Goal: Information Seeking & Learning: Learn about a topic

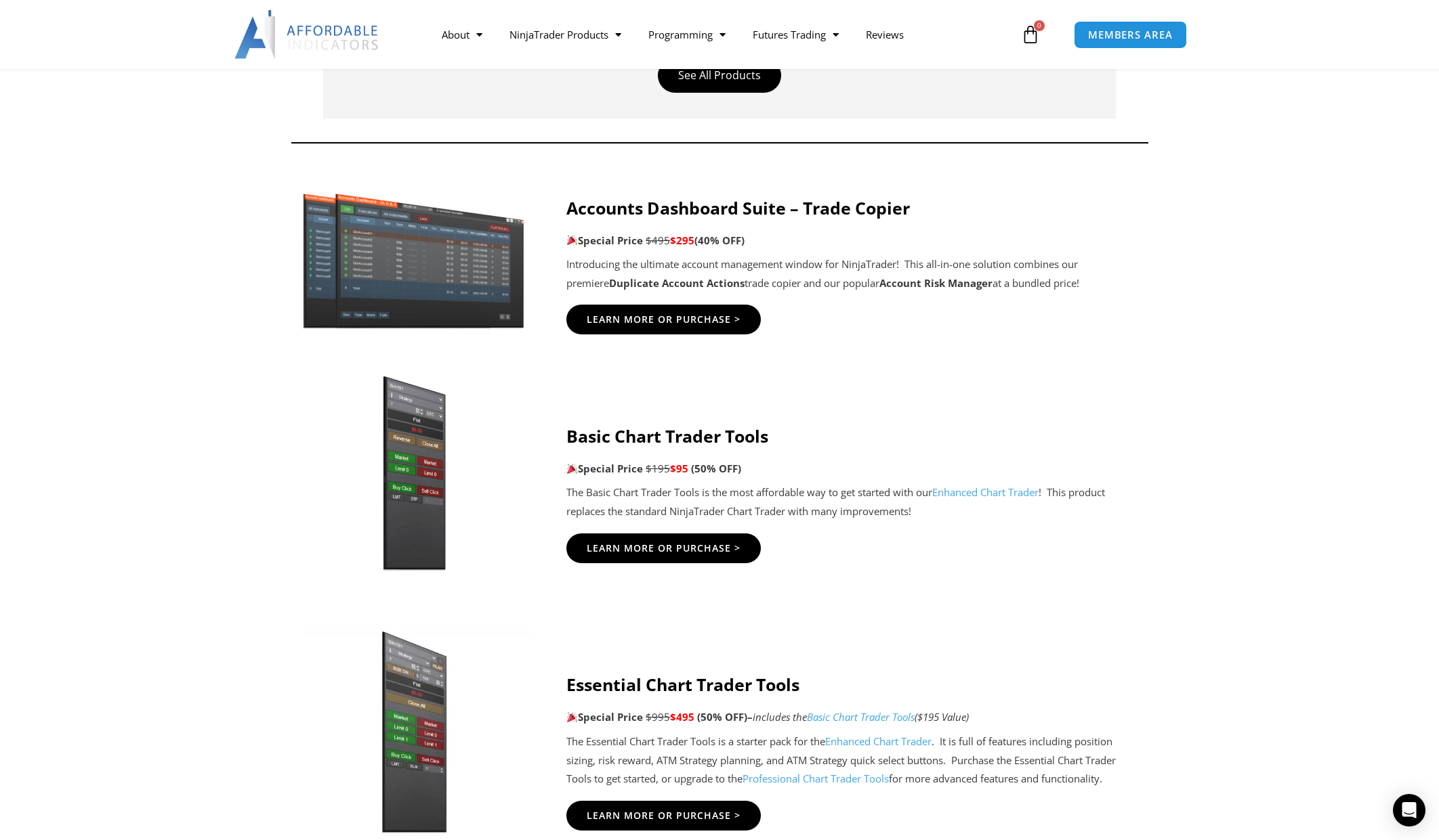
scroll to position [610, 0]
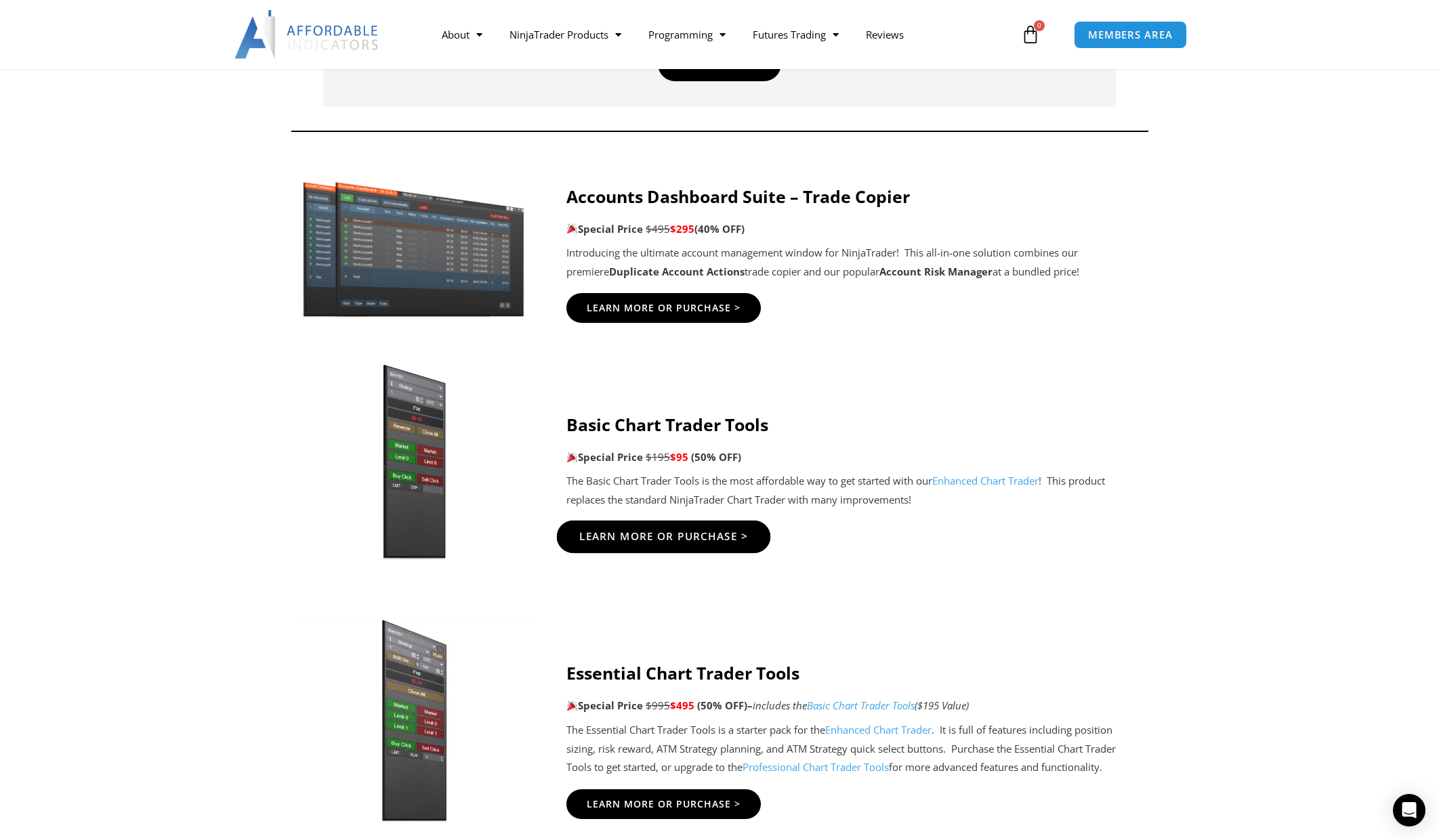
click at [625, 536] on span "Learn More Or Purchase >" at bounding box center [663, 536] width 169 height 10
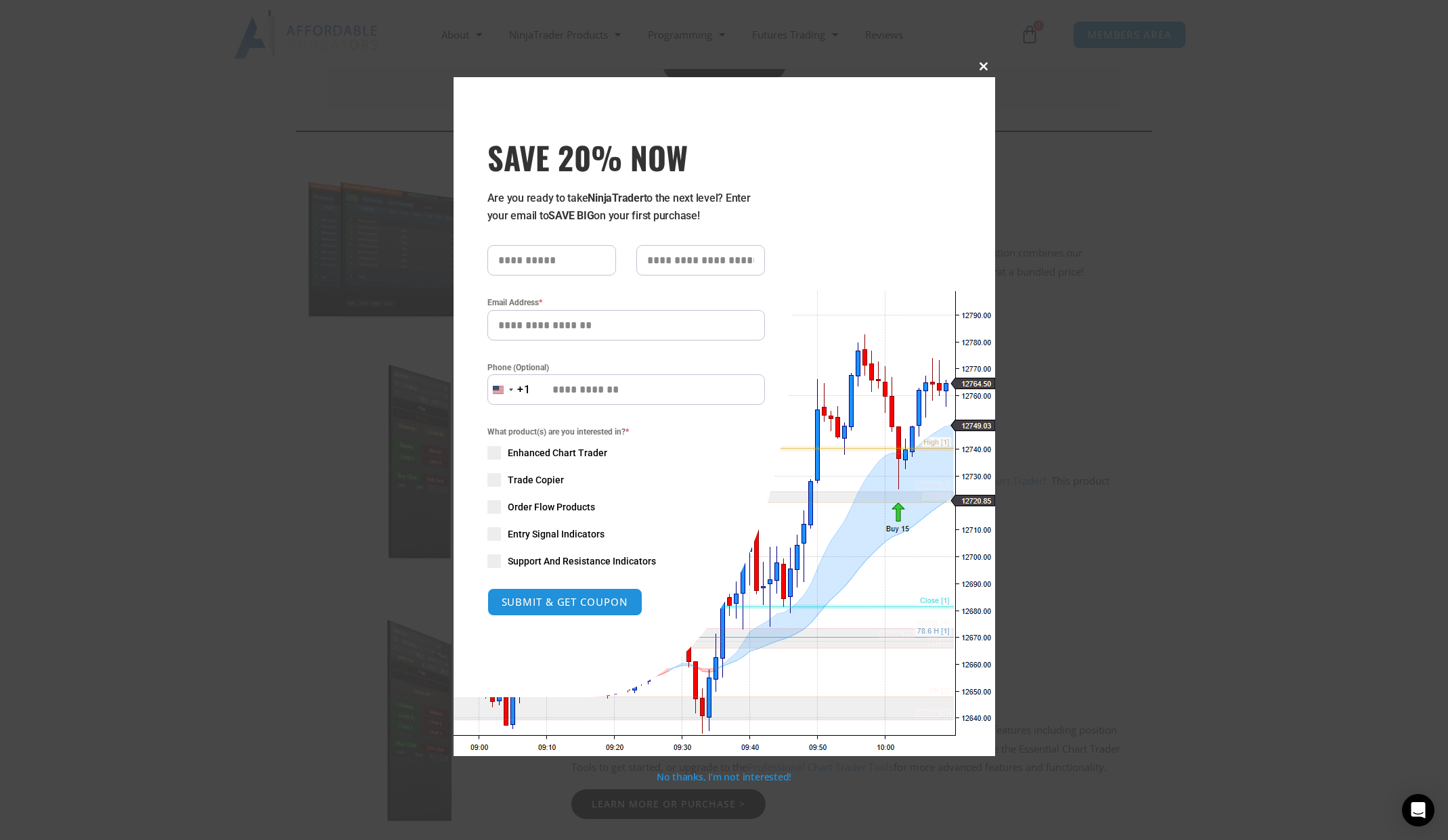
click at [983, 66] on span at bounding box center [984, 66] width 21 height 8
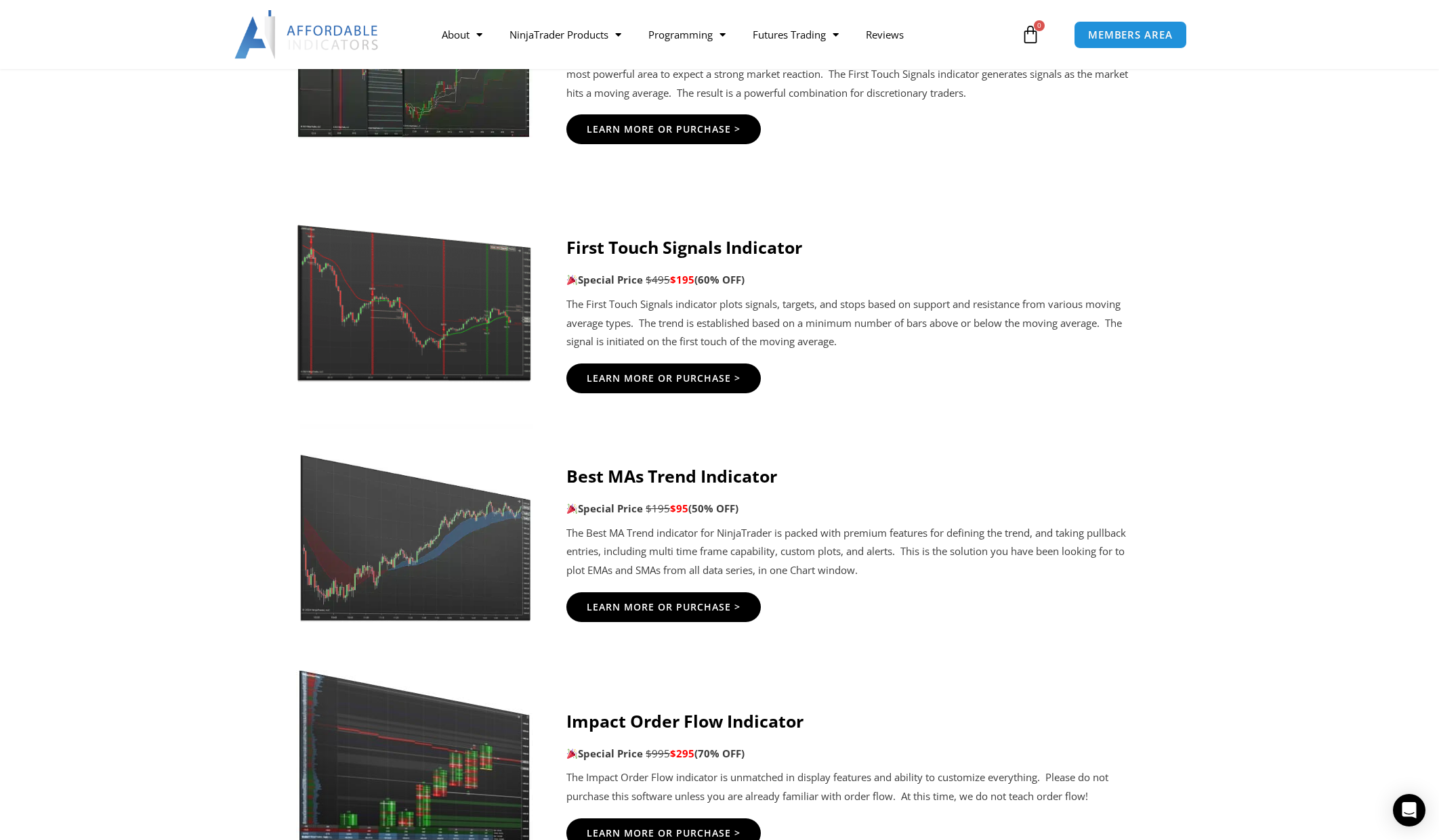
scroll to position [2302, 0]
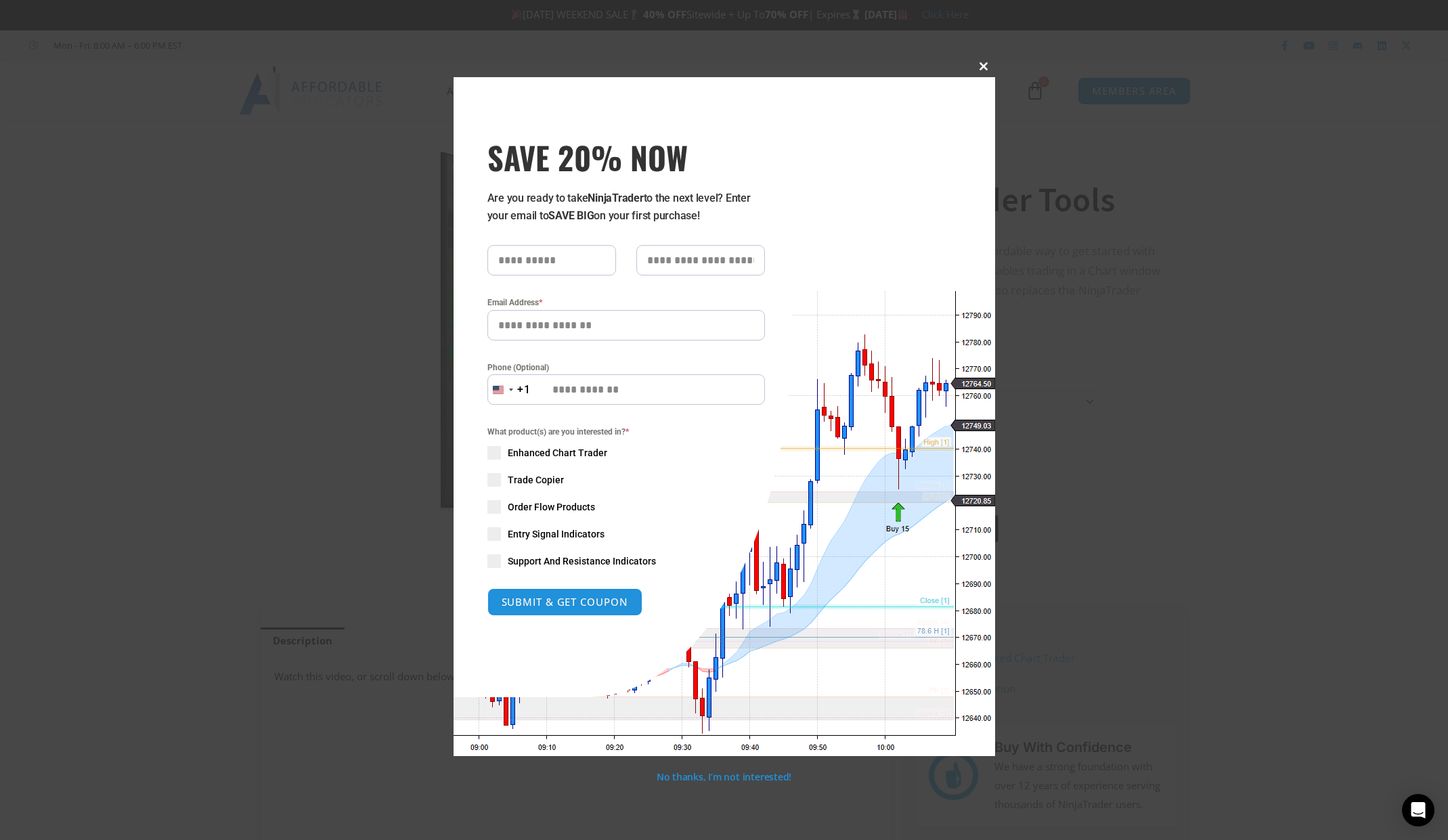
click at [982, 62] on button "Close this module" at bounding box center [984, 66] width 21 height 21
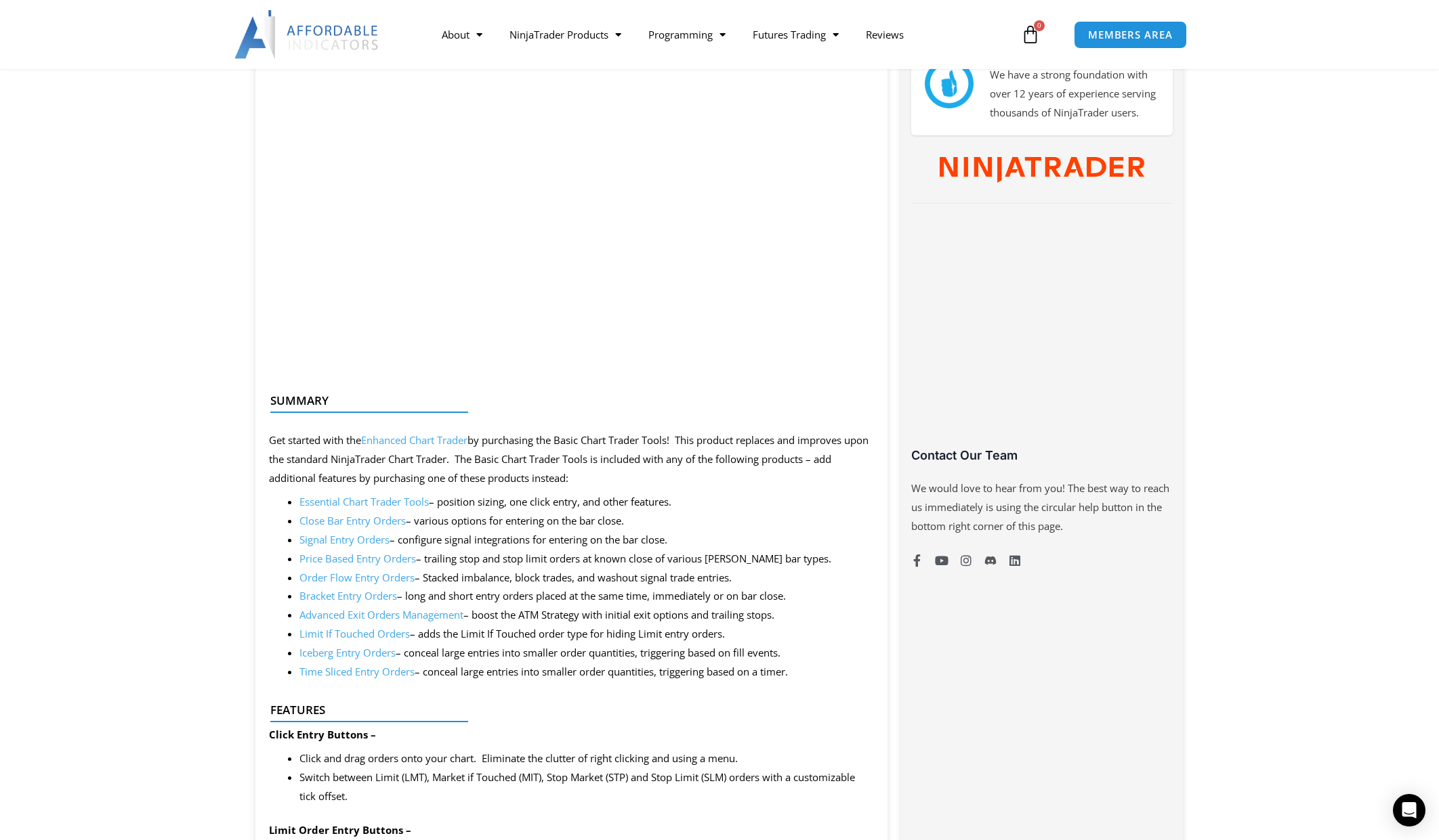
scroll to position [745, 0]
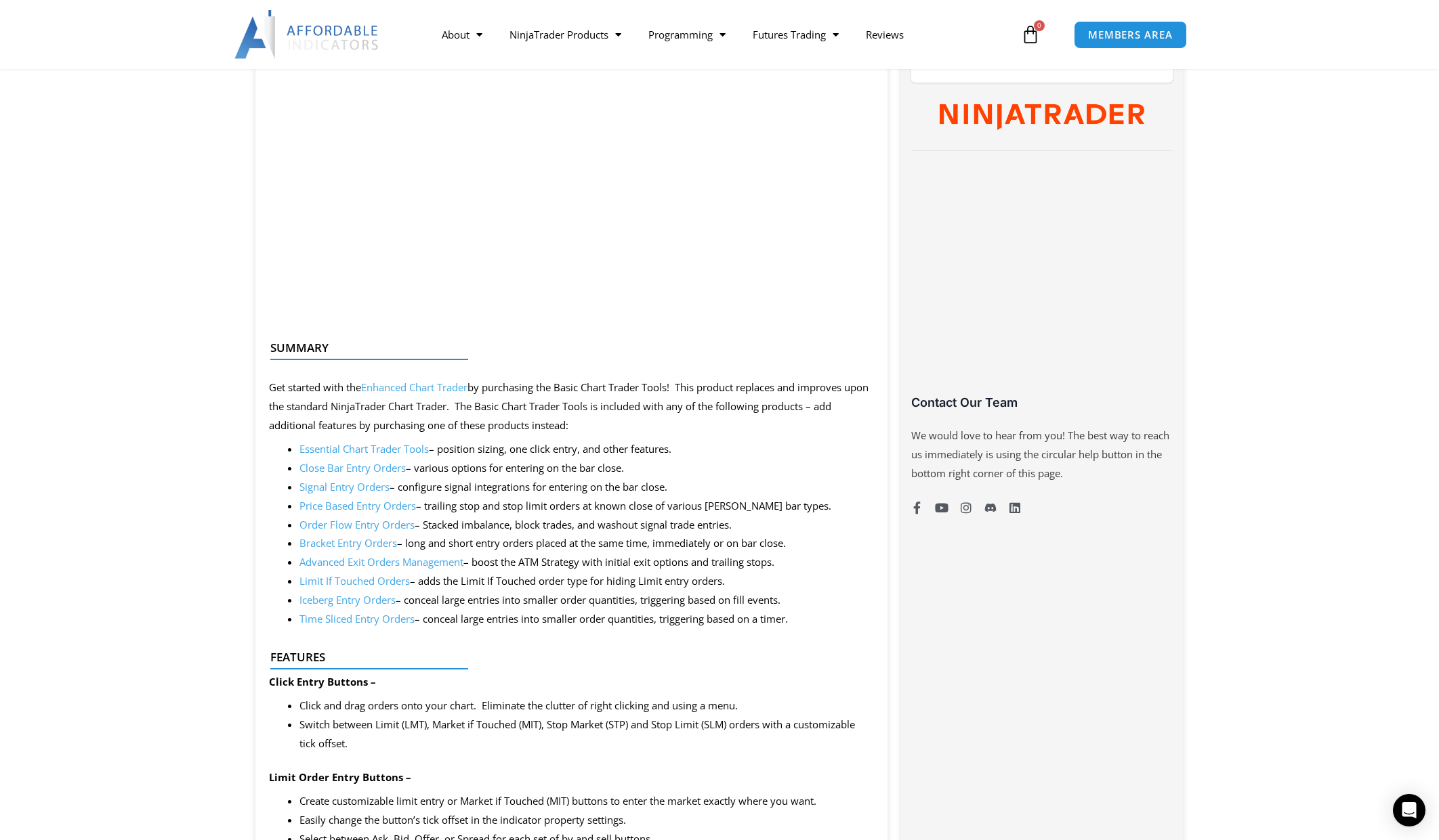
click at [322, 448] on link "Essential Chart Trader Tools" at bounding box center [364, 449] width 129 height 13
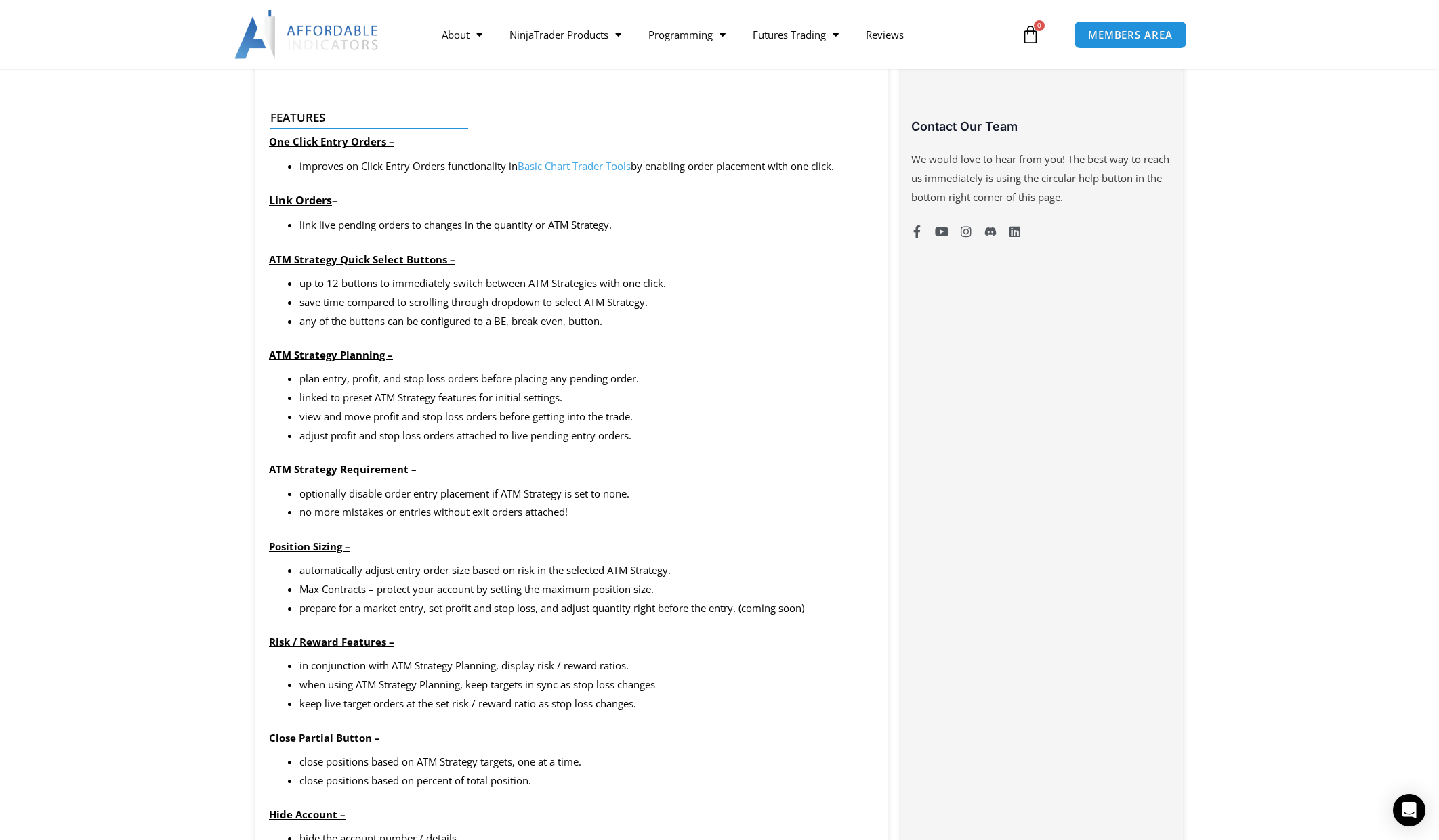
scroll to position [1016, 0]
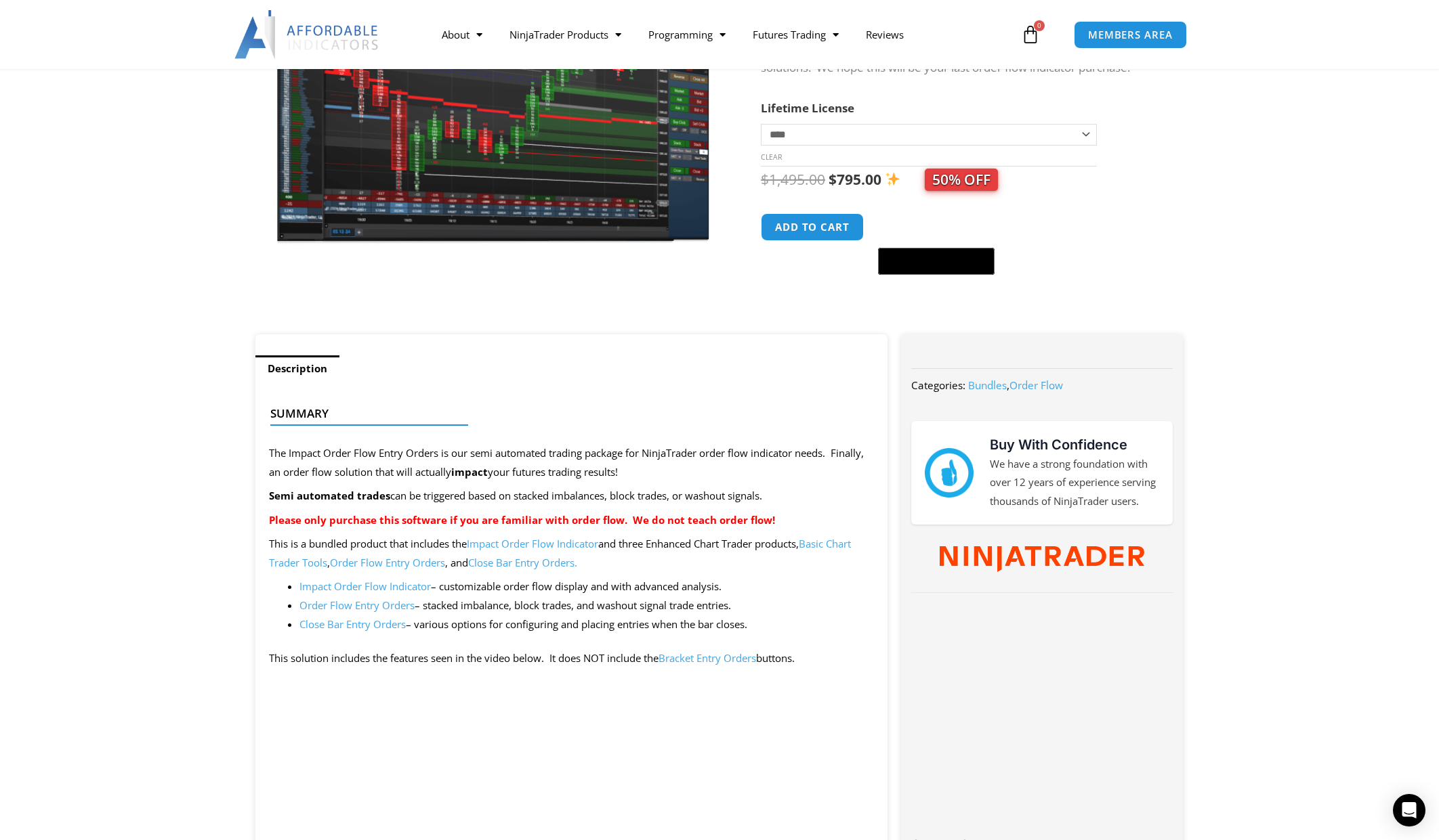
scroll to position [271, 0]
